Goal: Download file/media

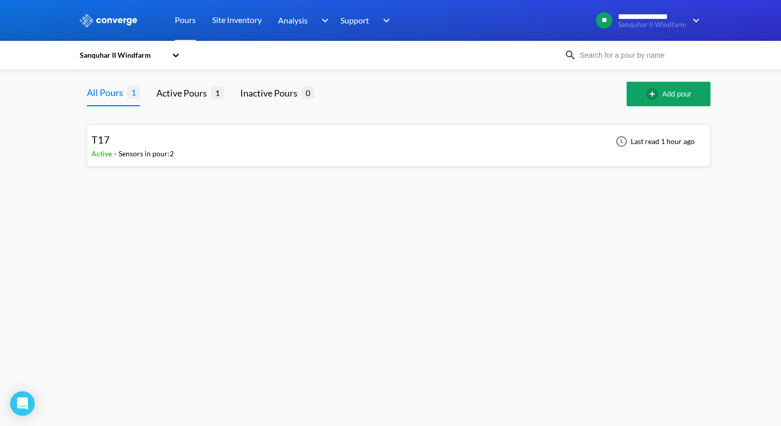
click at [156, 152] on div "Sensors in pour: 2" at bounding box center [146, 153] width 55 height 11
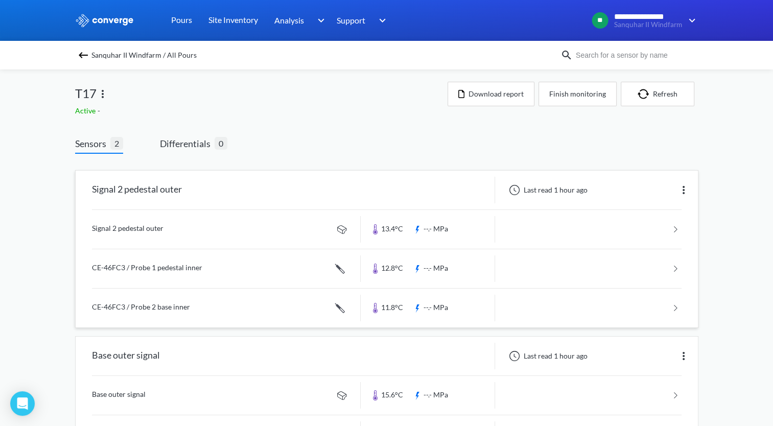
click at [675, 234] on link at bounding box center [387, 229] width 590 height 39
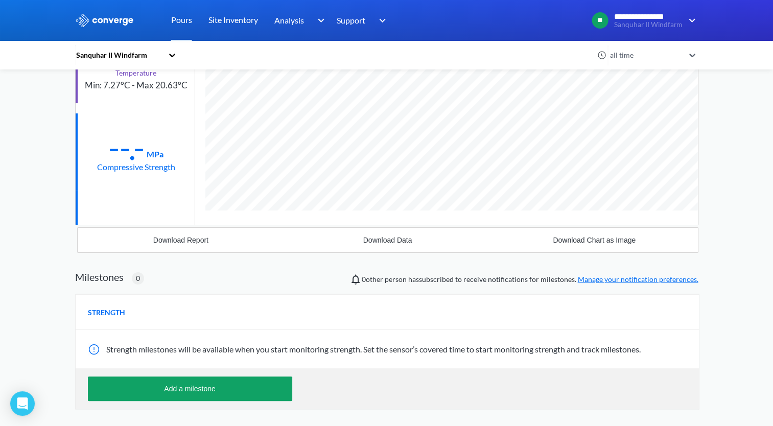
scroll to position [153, 0]
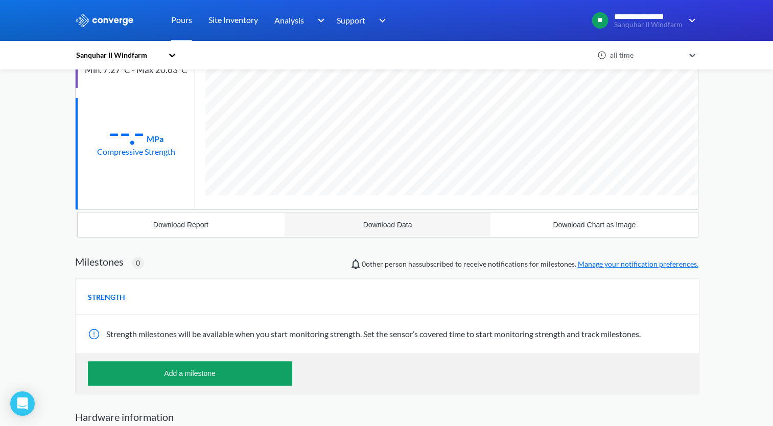
click at [403, 226] on div "Download Data" at bounding box center [387, 225] width 49 height 8
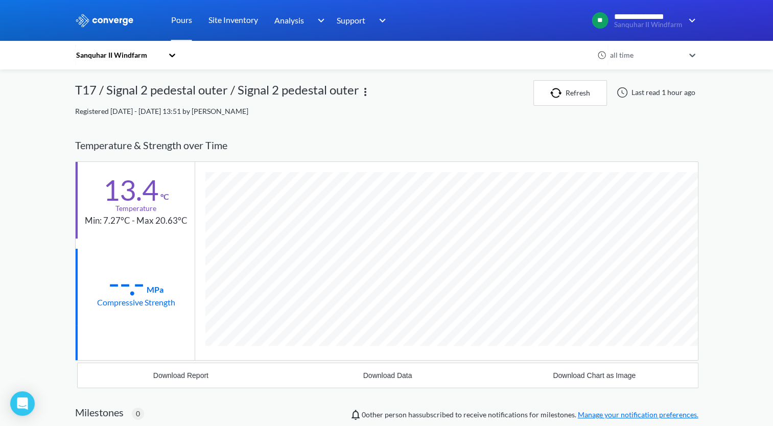
scroll to position [0, 0]
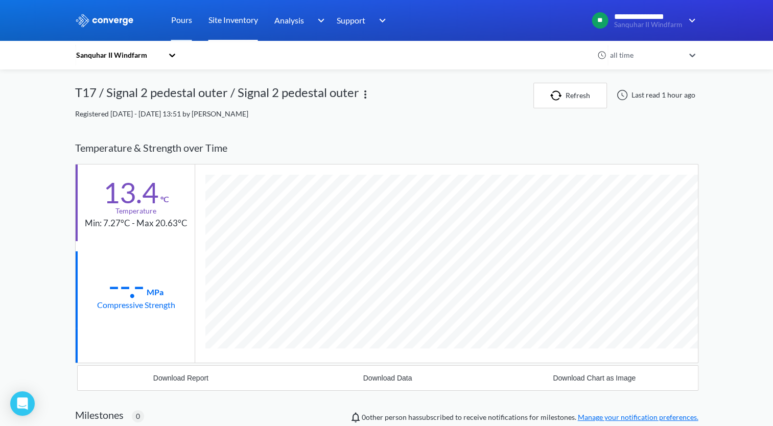
click at [244, 19] on link "Site Inventory" at bounding box center [233, 20] width 50 height 41
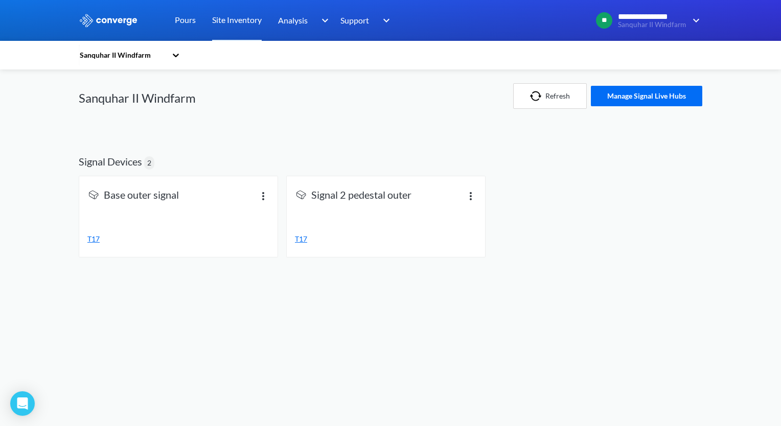
click at [93, 241] on span "T17" at bounding box center [93, 239] width 12 height 9
